Goal: Information Seeking & Learning: Understand process/instructions

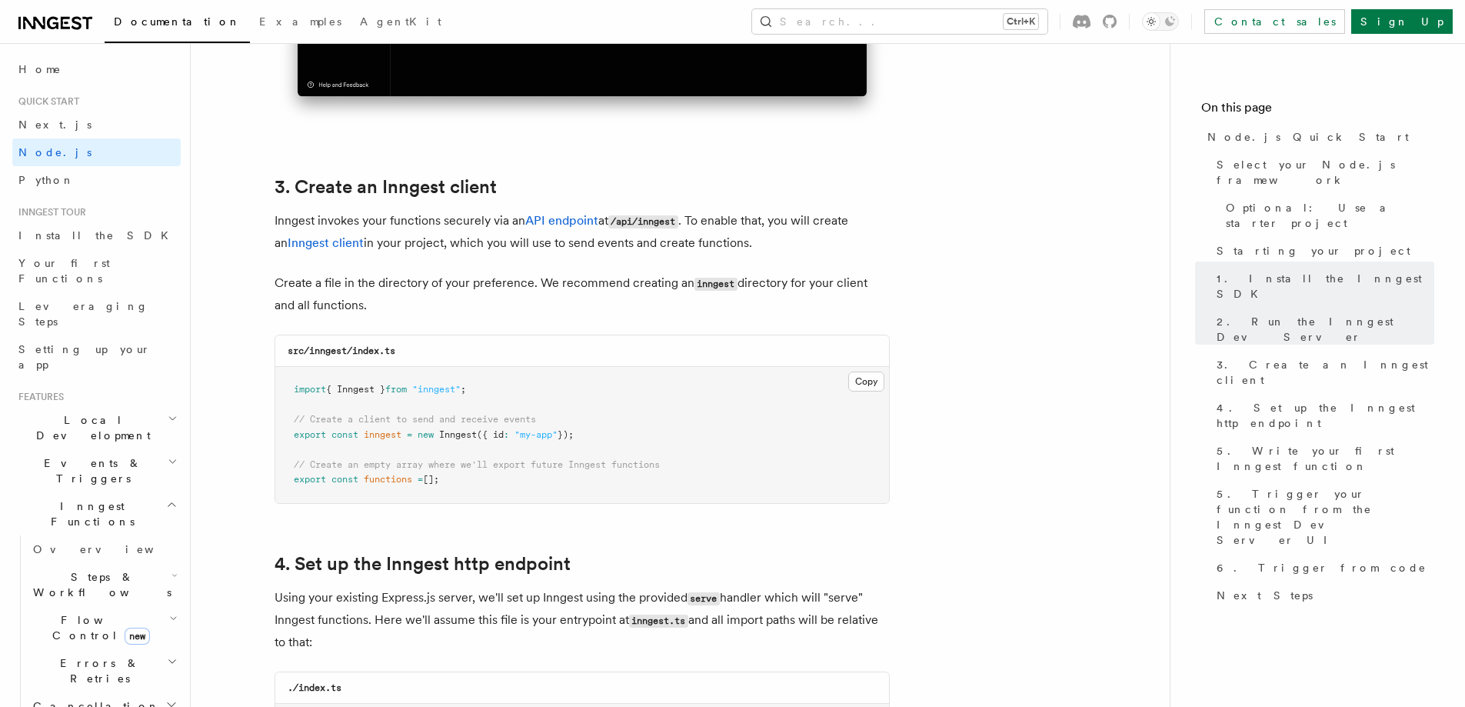
click at [561, 387] on pre "import { Inngest } from "inngest" ; // Create a client to send and receive even…" at bounding box center [582, 435] width 614 height 136
drag, startPoint x: 528, startPoint y: 391, endPoint x: 267, endPoint y: 388, distance: 260.7
copy span "import { Inngest } from "inngest" ;"
drag, startPoint x: 605, startPoint y: 434, endPoint x: 291, endPoint y: 422, distance: 314.8
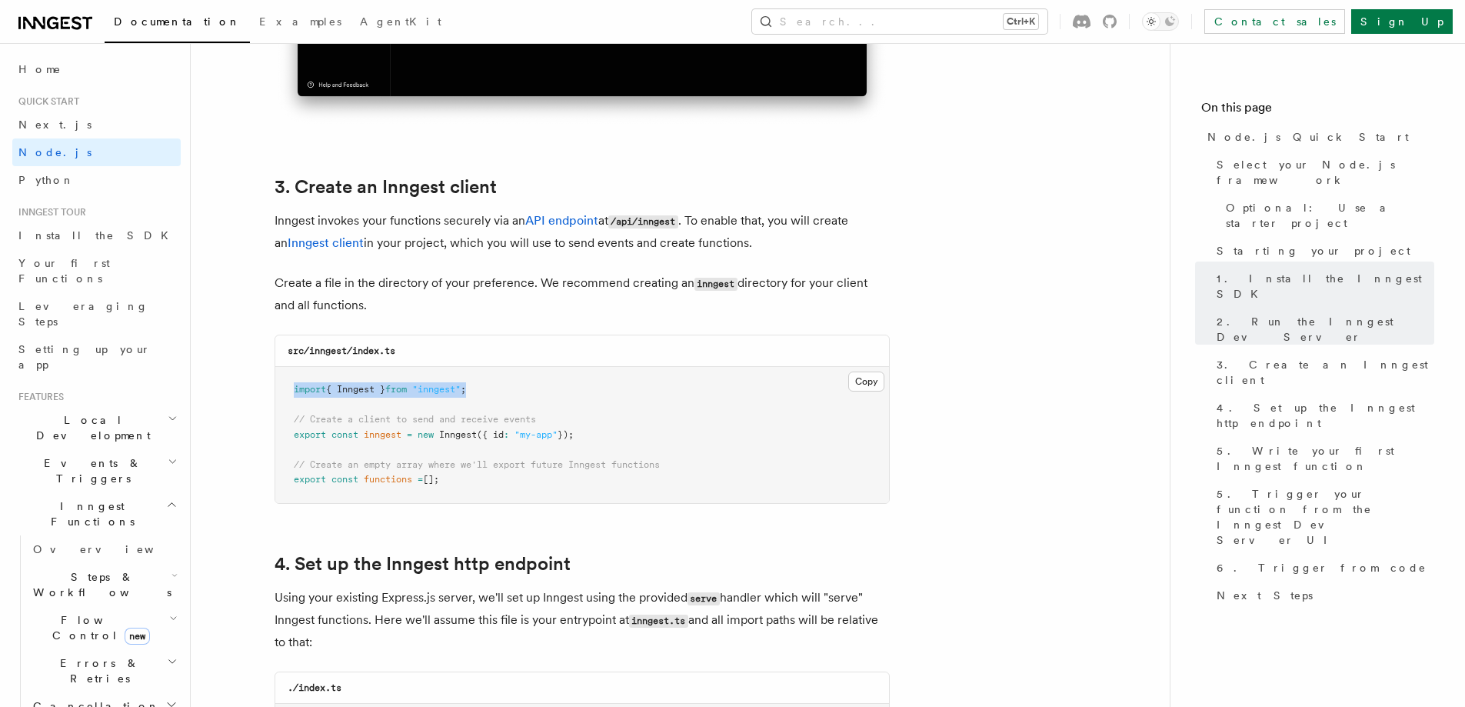
click at [291, 422] on pre "import { Inngest } from "inngest" ; // Create a client to send and receive even…" at bounding box center [582, 435] width 614 height 136
copy code "// Create a client to send and receive events export const inngest = new Innges…"
drag, startPoint x: 468, startPoint y: 478, endPoint x: 289, endPoint y: 465, distance: 178.9
click at [289, 465] on pre "import { Inngest } from "inngest" ; // Create a client to send and receive even…" at bounding box center [582, 435] width 614 height 136
copy code "// Create an empty array where we'll export future Inngest functions export con…"
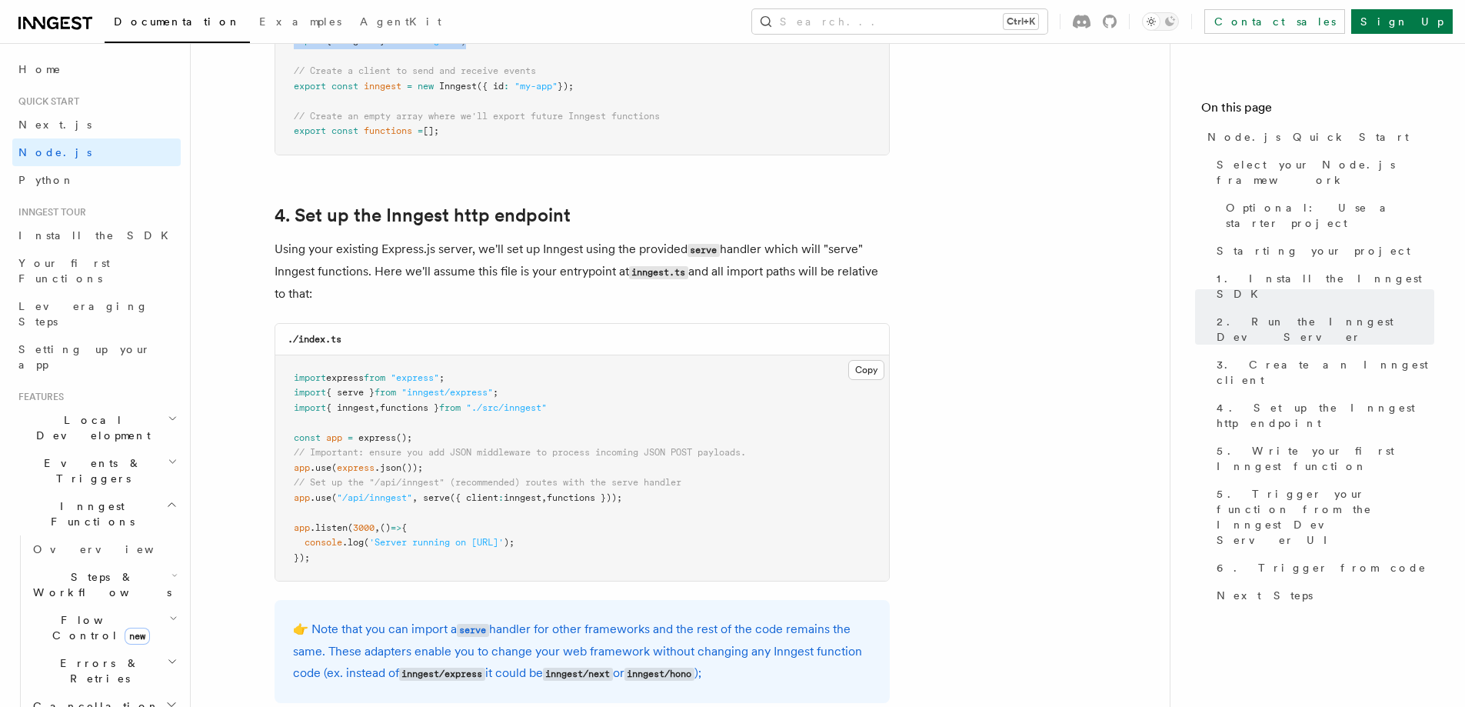
scroll to position [2230, 0]
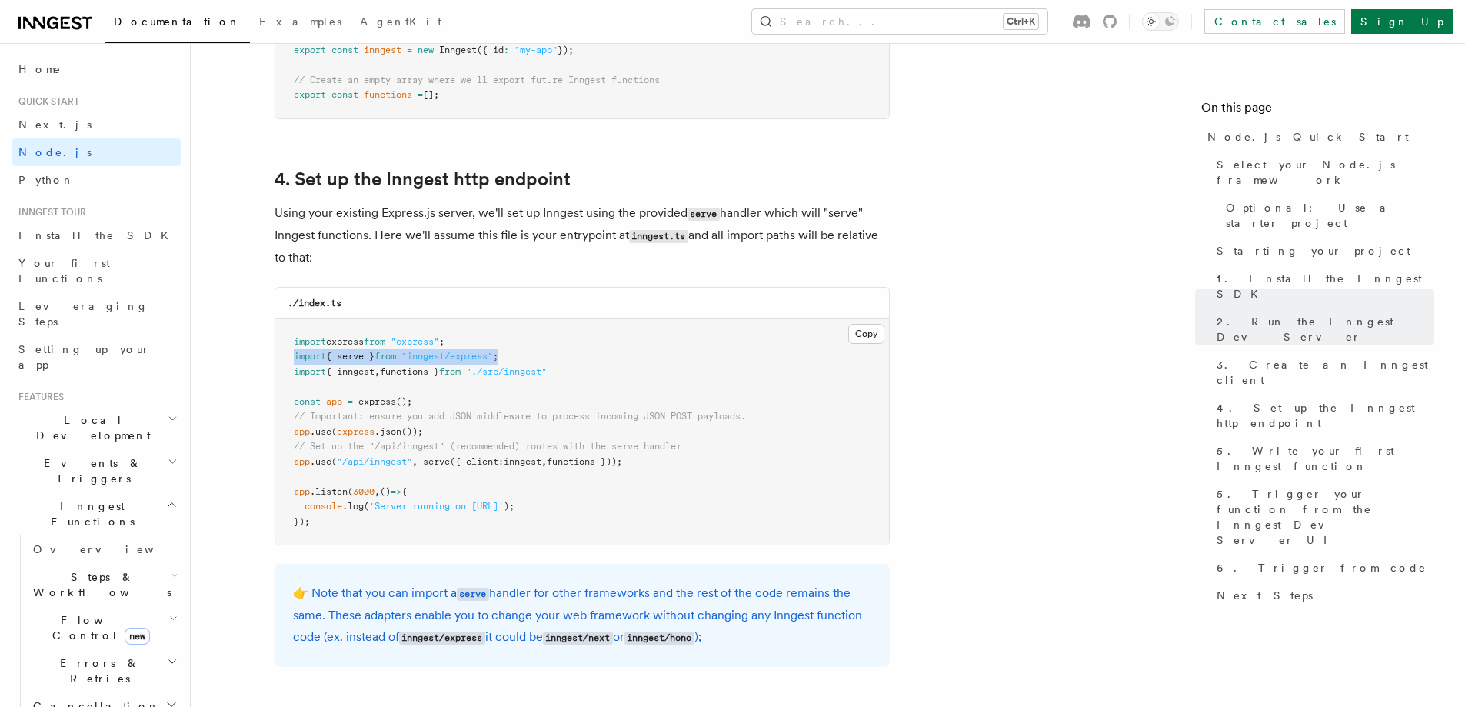
drag, startPoint x: 435, startPoint y: 359, endPoint x: 266, endPoint y: 358, distance: 169.2
copy span "import { serve } from "inngest/express" ;"
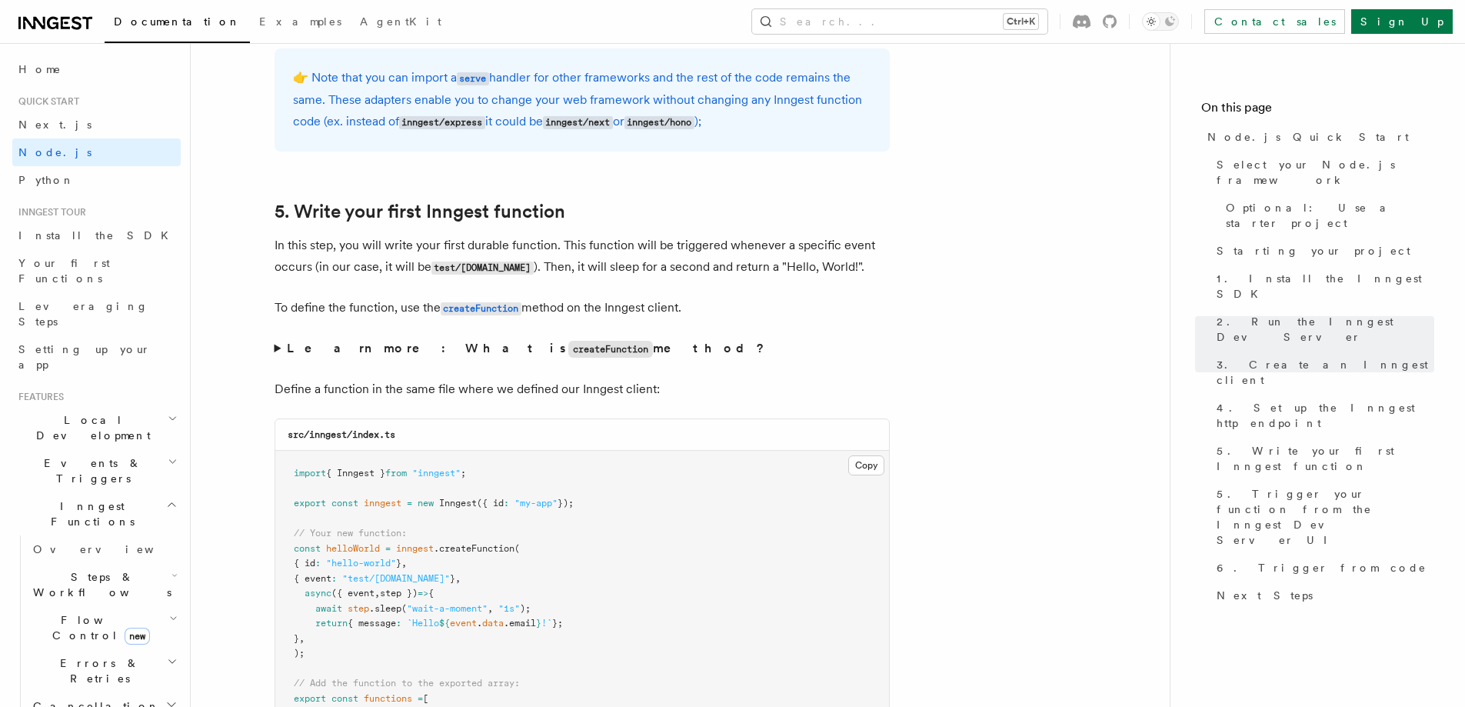
scroll to position [2999, 0]
